Goal: Task Accomplishment & Management: Manage account settings

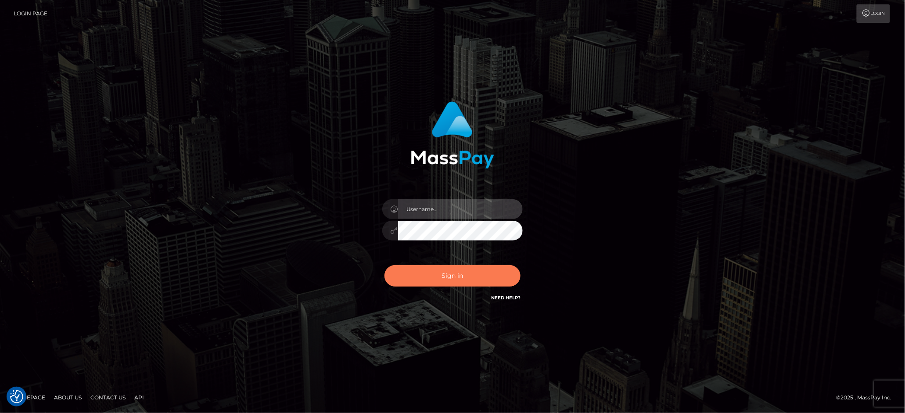
type input "Marcopolo"
click at [457, 284] on button "Sign in" at bounding box center [453, 276] width 136 height 22
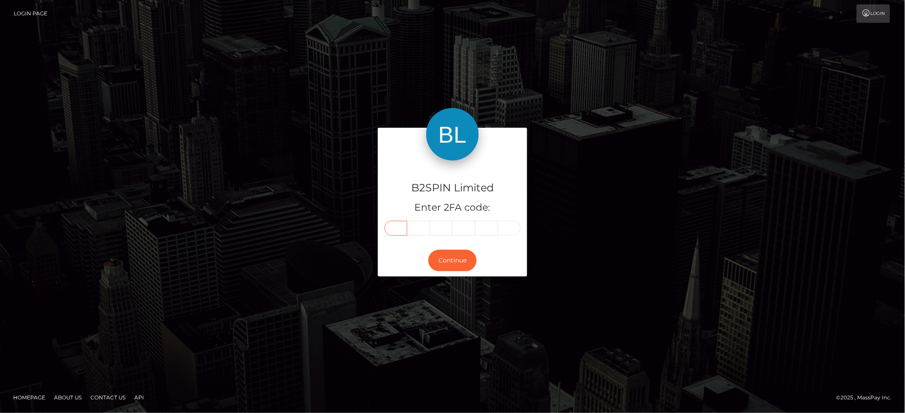
paste input "6"
type input "6"
type input "5"
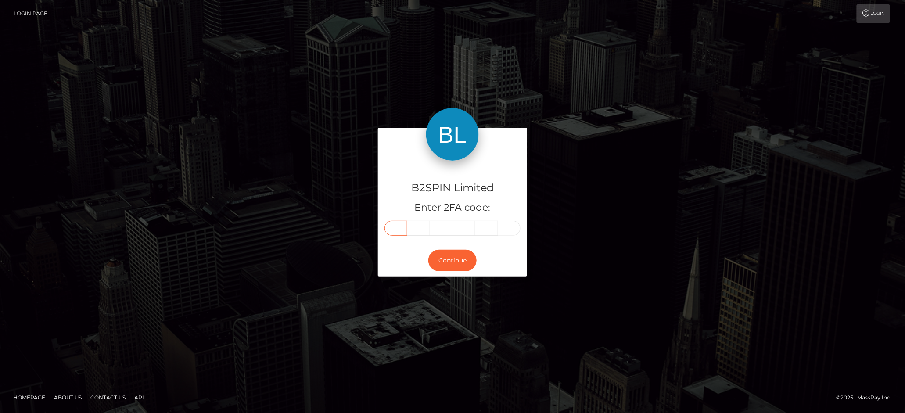
type input "2"
type input "9"
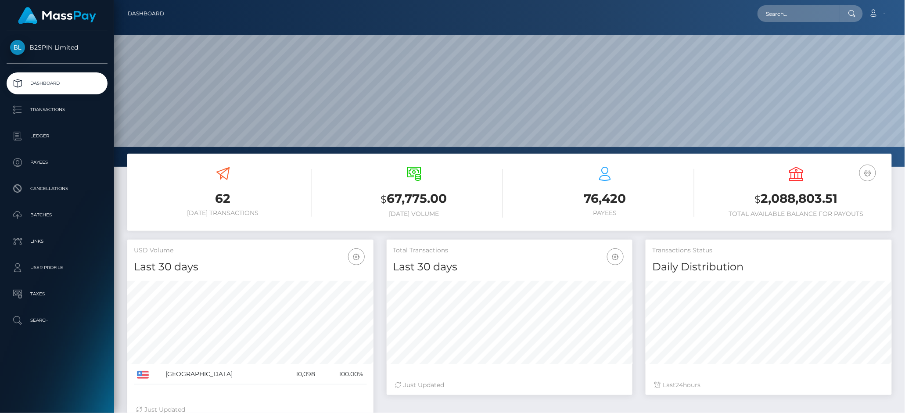
scroll to position [155, 246]
drag, startPoint x: 762, startPoint y: 197, endPoint x: 842, endPoint y: 197, distance: 79.9
click at [842, 197] on h3 "$ 2,088,803.51" at bounding box center [797, 199] width 178 height 18
copy h3 "2,088,803.51"
